Goal: Obtain resource: Download file/media

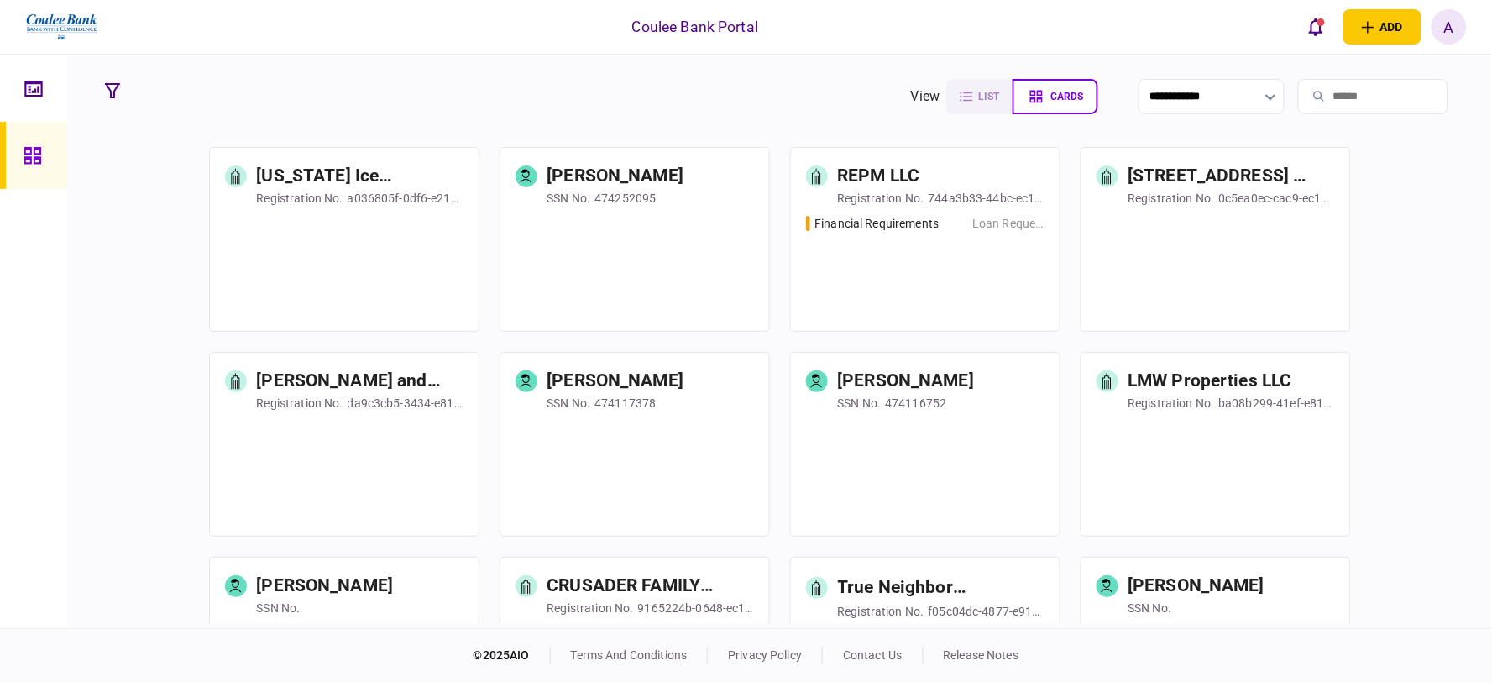
click at [1328, 95] on input "search" at bounding box center [1373, 96] width 150 height 35
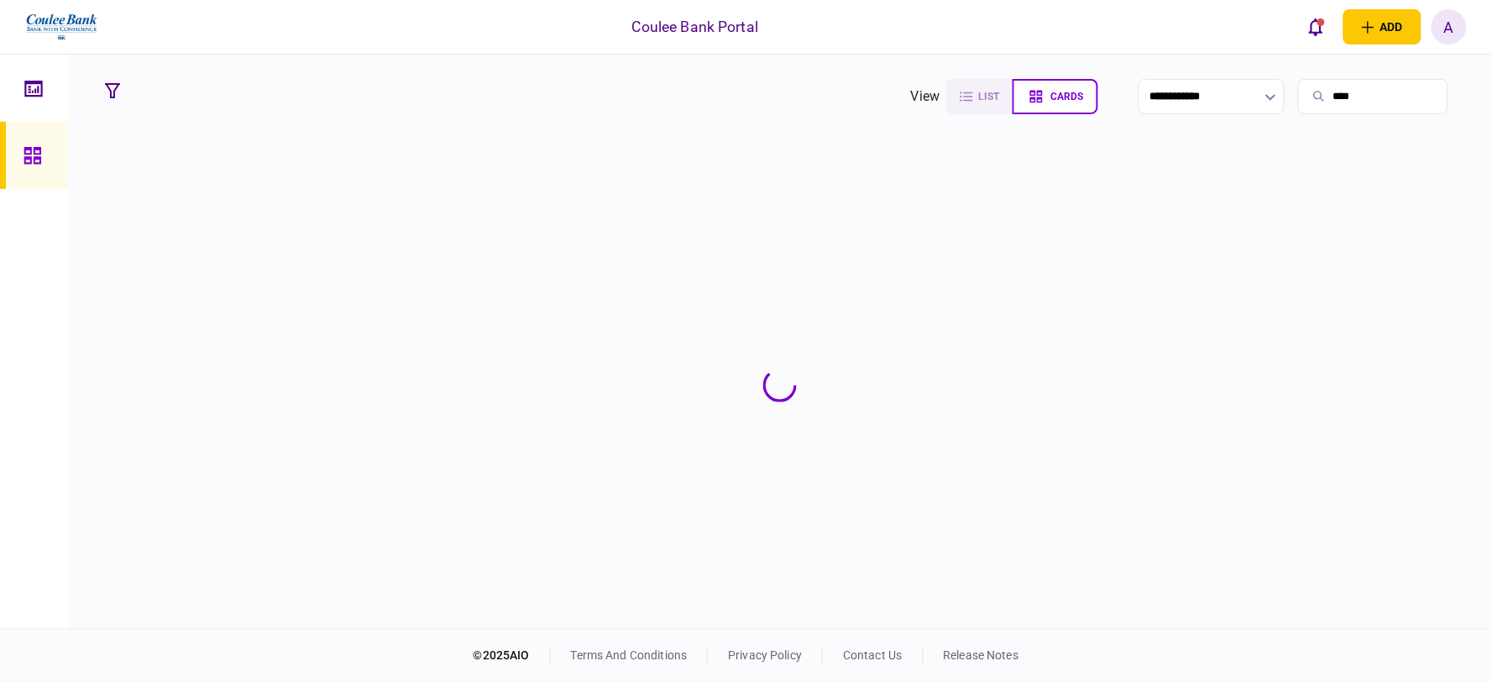
type input "****"
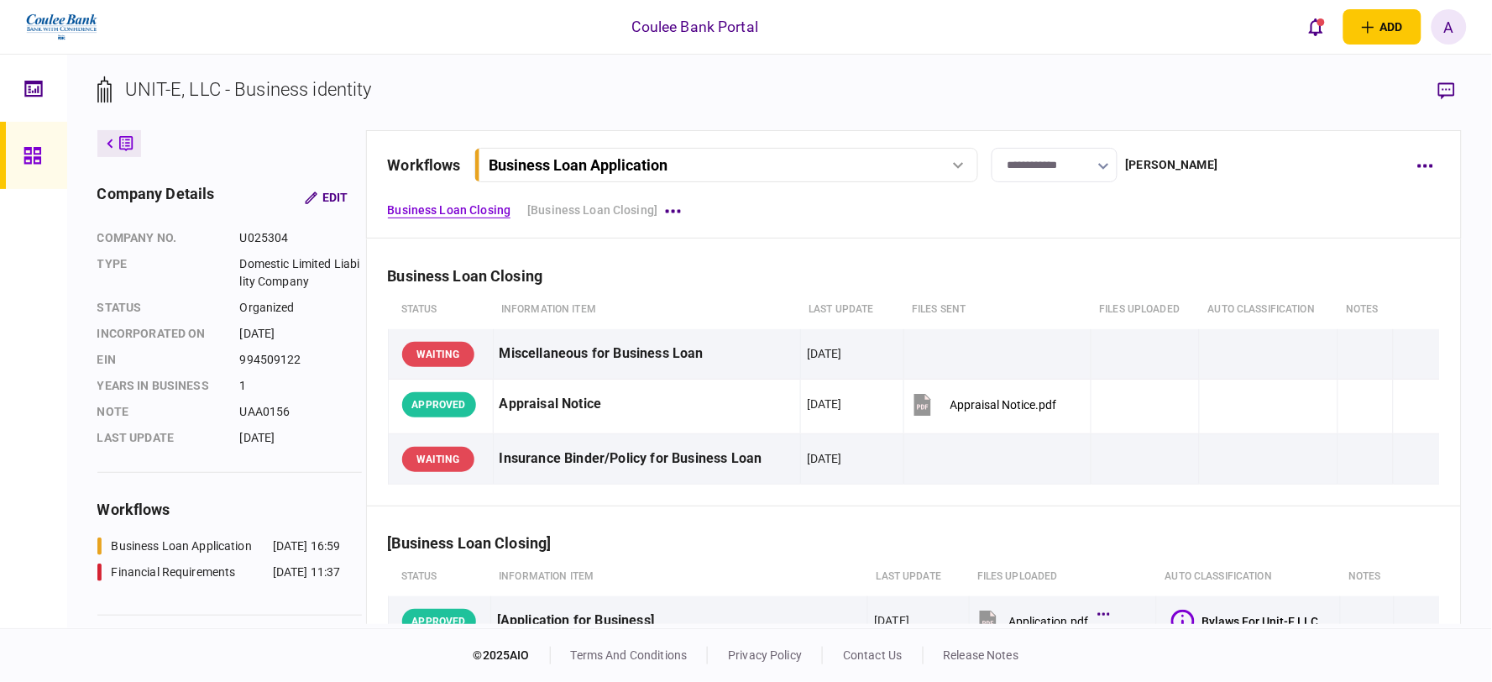
click at [800, 151] on button "Business Loan Application" at bounding box center [726, 165] width 504 height 34
click at [766, 236] on link "Financial Requirements [DATE] 11:37" at bounding box center [729, 234] width 482 height 34
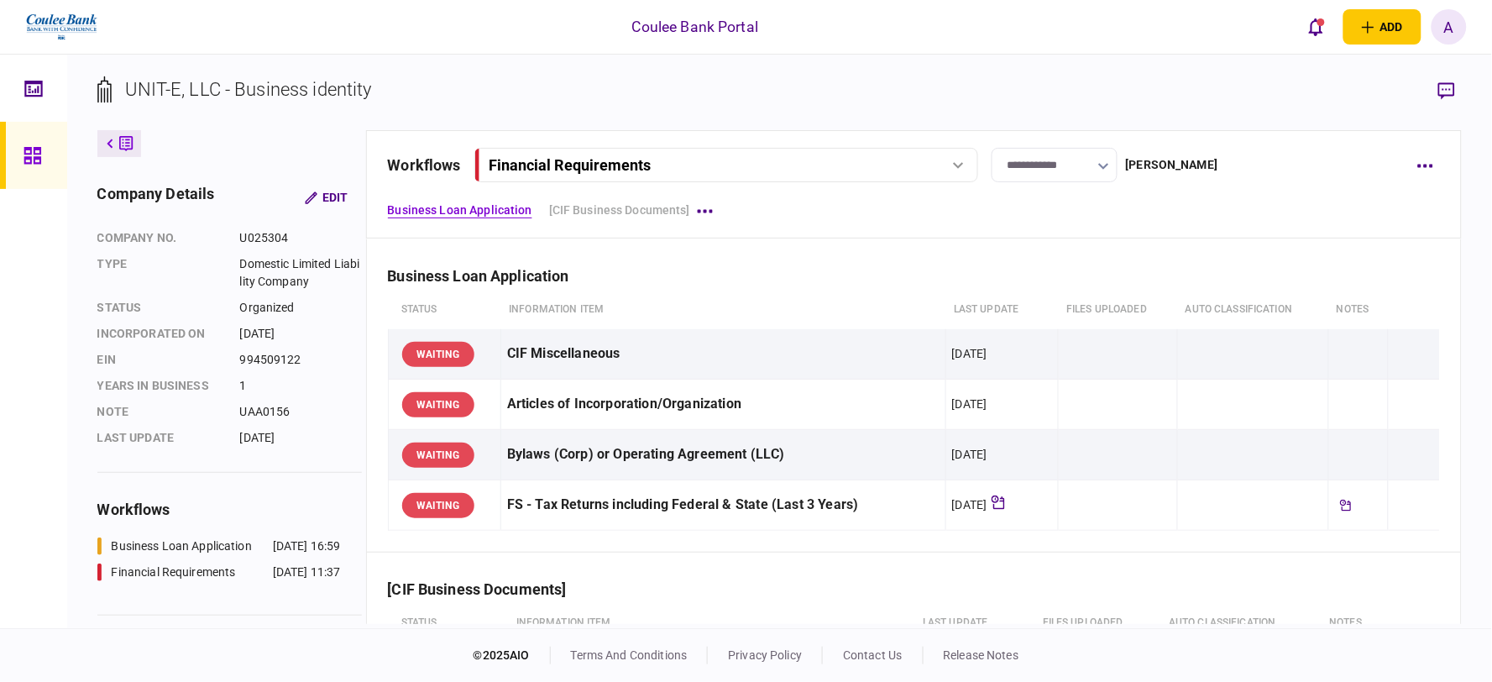
click at [677, 171] on div "Financial Requirements" at bounding box center [706, 165] width 434 height 18
click at [666, 233] on link "Financial Requirements [DATE] 11:37" at bounding box center [729, 234] width 482 height 34
click at [742, 156] on div "Financial Requirements" at bounding box center [706, 165] width 434 height 18
click at [717, 207] on link "Business Loan Application [DATE] 16:59" at bounding box center [729, 200] width 482 height 34
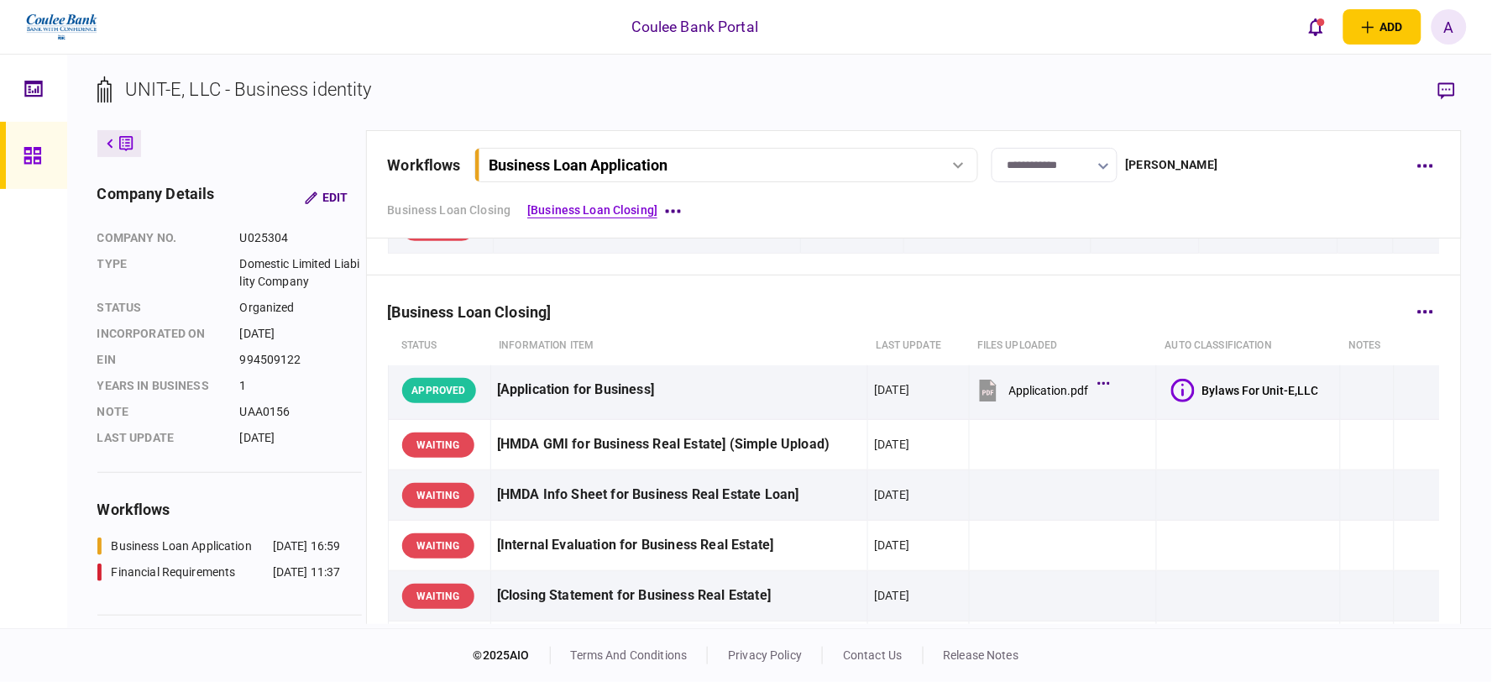
scroll to position [280, 0]
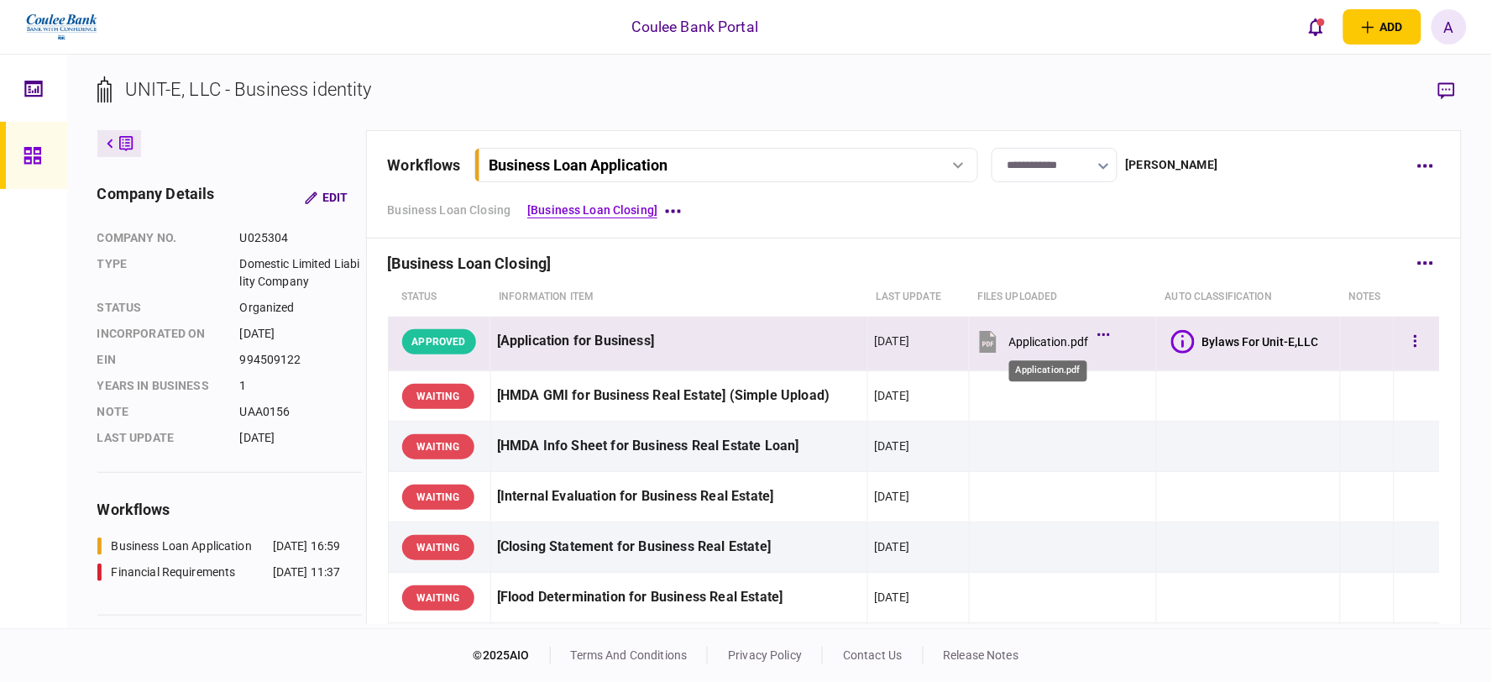
click at [1072, 347] on div "Application.pdf" at bounding box center [1049, 341] width 80 height 13
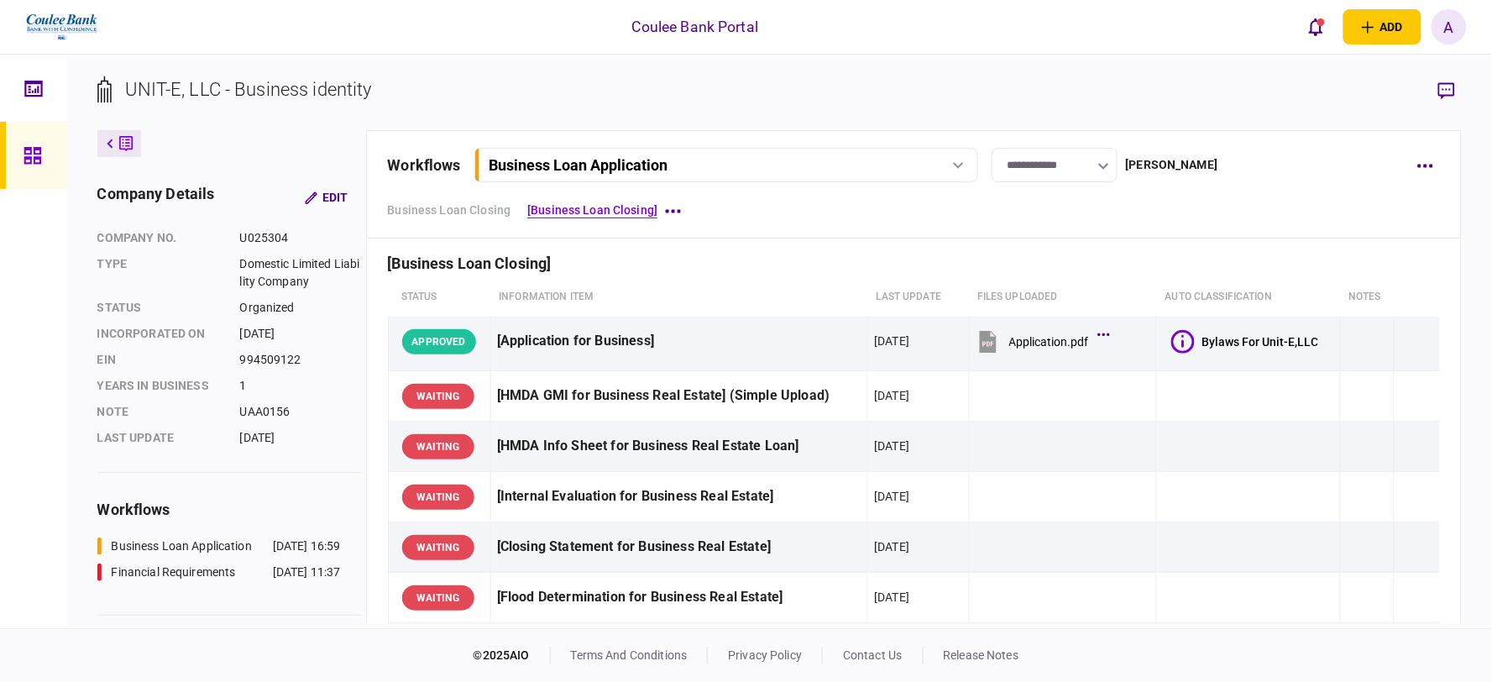
drag, startPoint x: 1456, startPoint y: 25, endPoint x: 1423, endPoint y: 60, distance: 48.1
click at [1454, 26] on div "A" at bounding box center [1448, 26] width 35 height 35
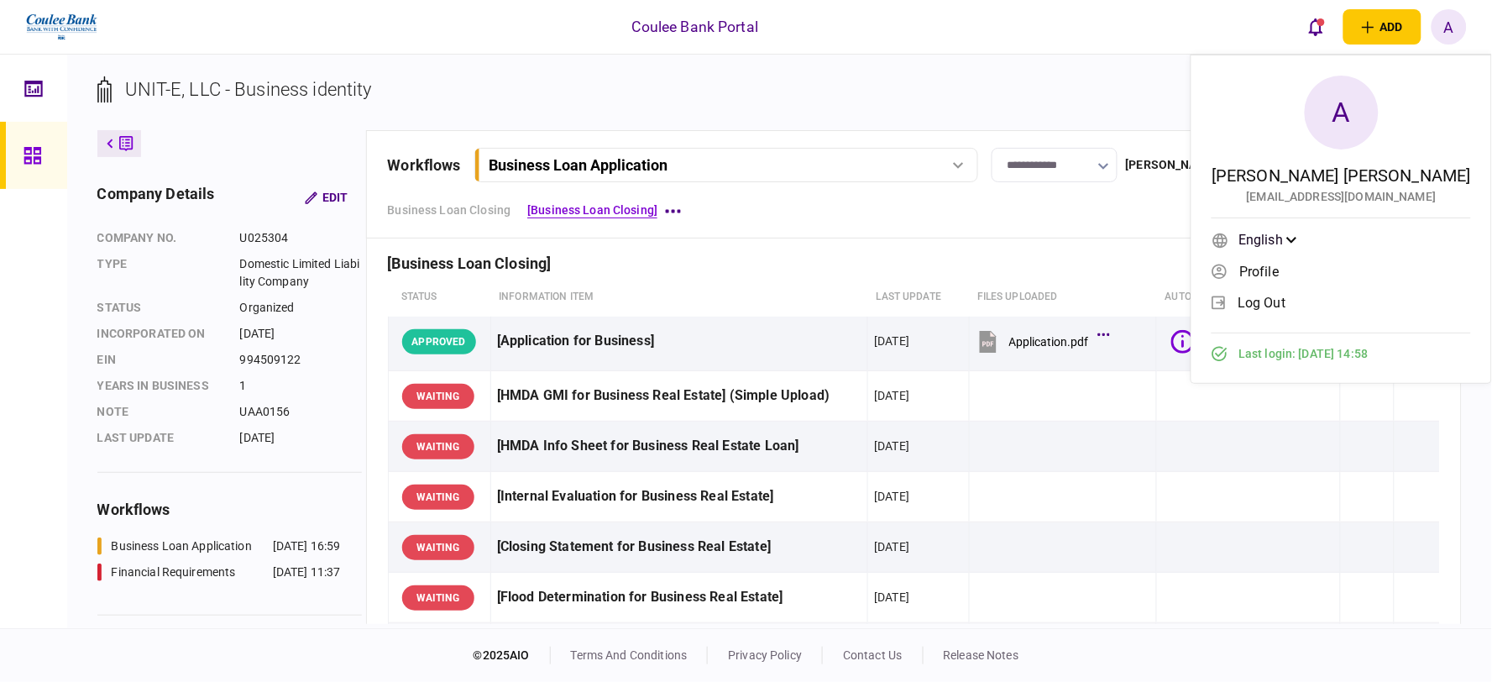
click at [1285, 302] on span "log out" at bounding box center [1261, 303] width 48 height 14
